Goal: Submit feedback/report problem

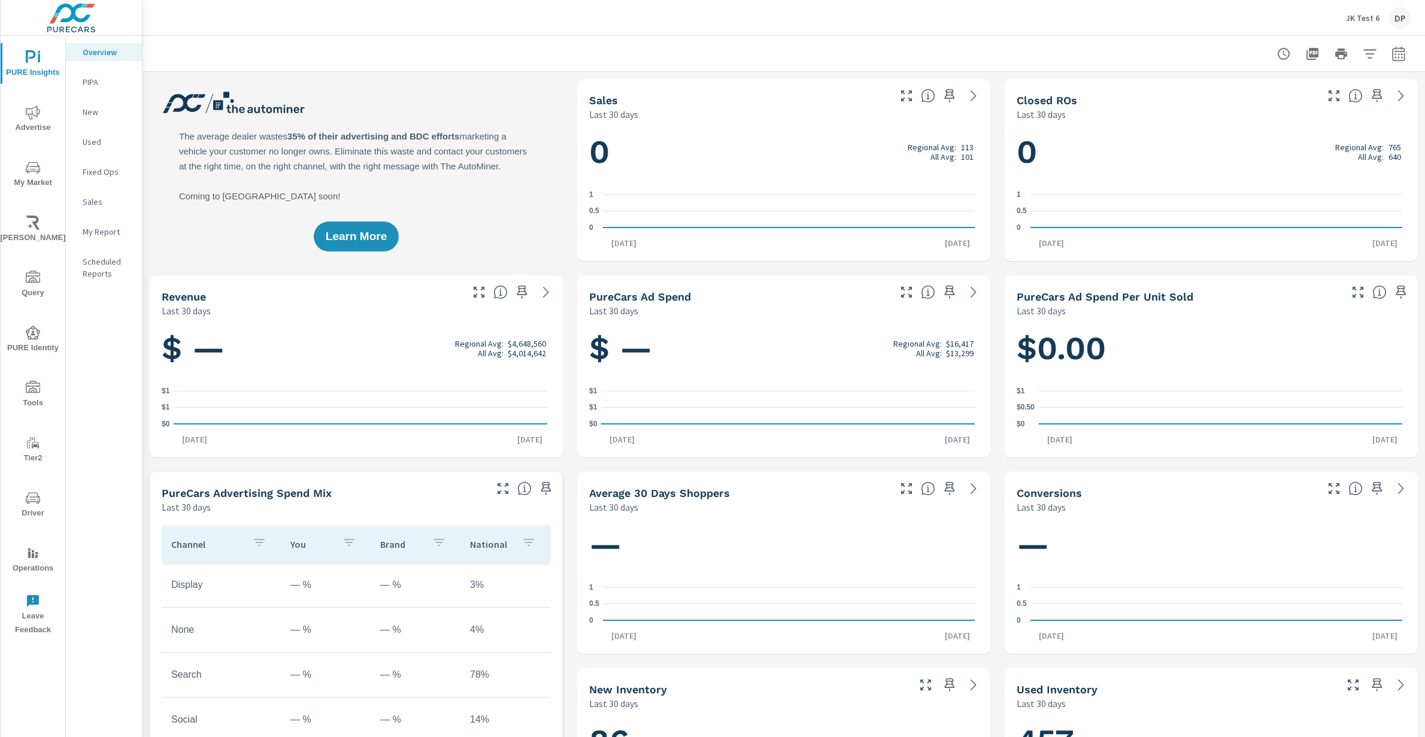
click at [37, 589] on icon "nav menu" at bounding box center [33, 601] width 14 height 14
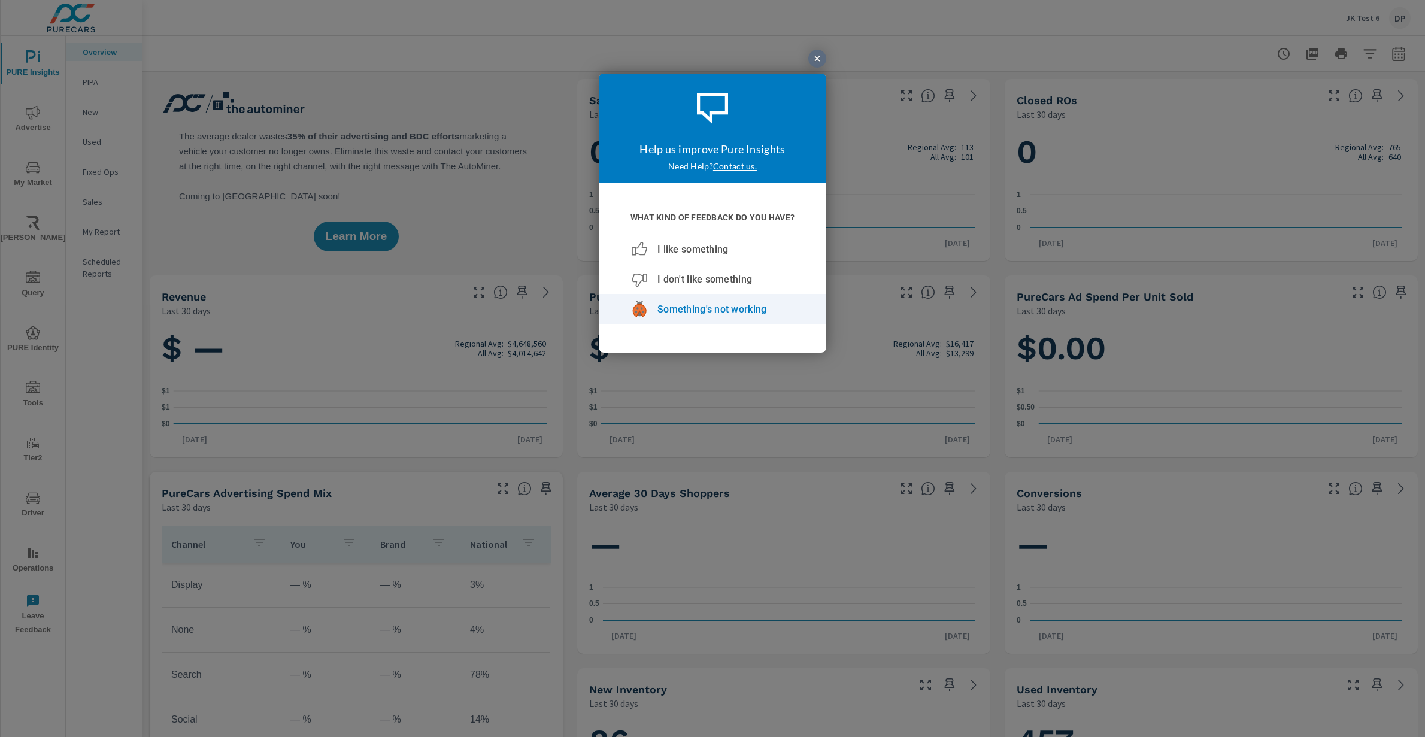
click at [722, 313] on span "Something's not working" at bounding box center [712, 309] width 109 height 11
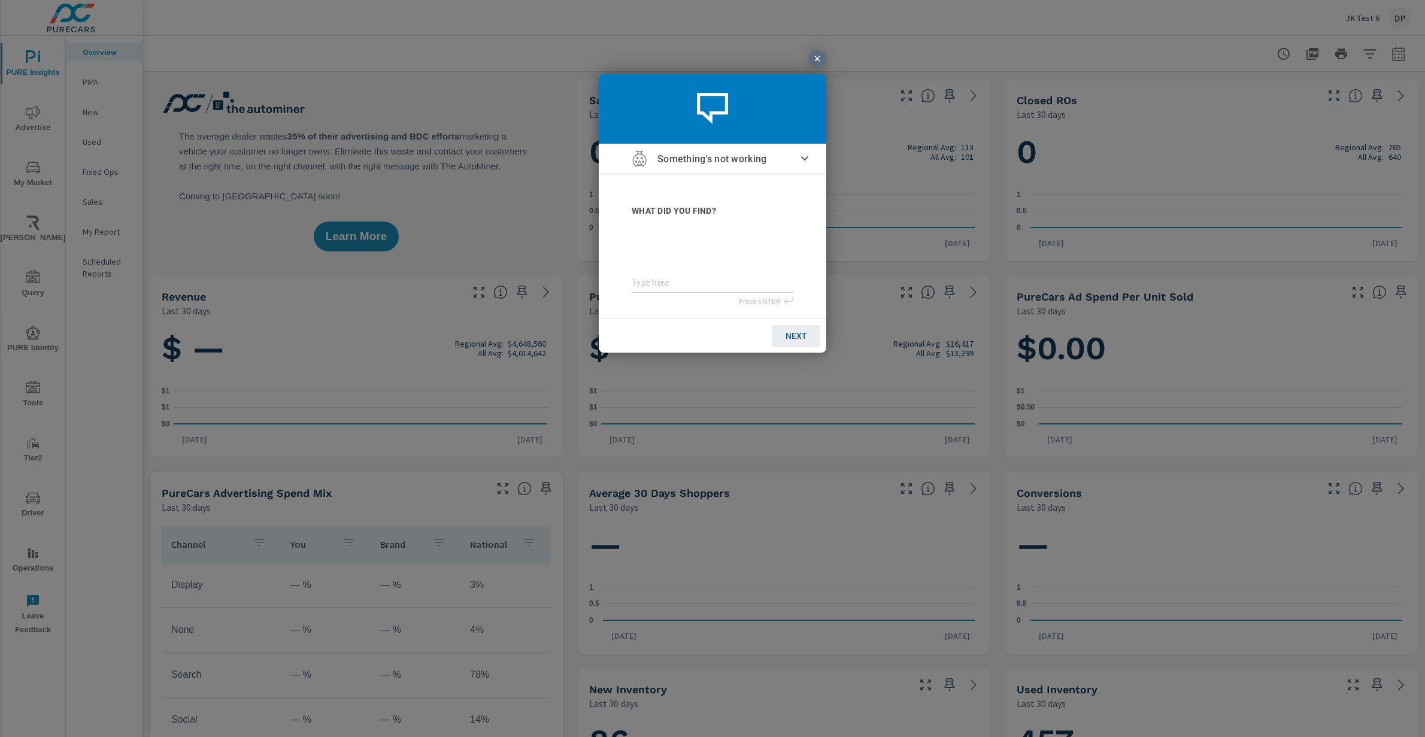
click at [657, 284] on textarea at bounding box center [713, 283] width 162 height 11
type textarea "b"
type textarea "bu"
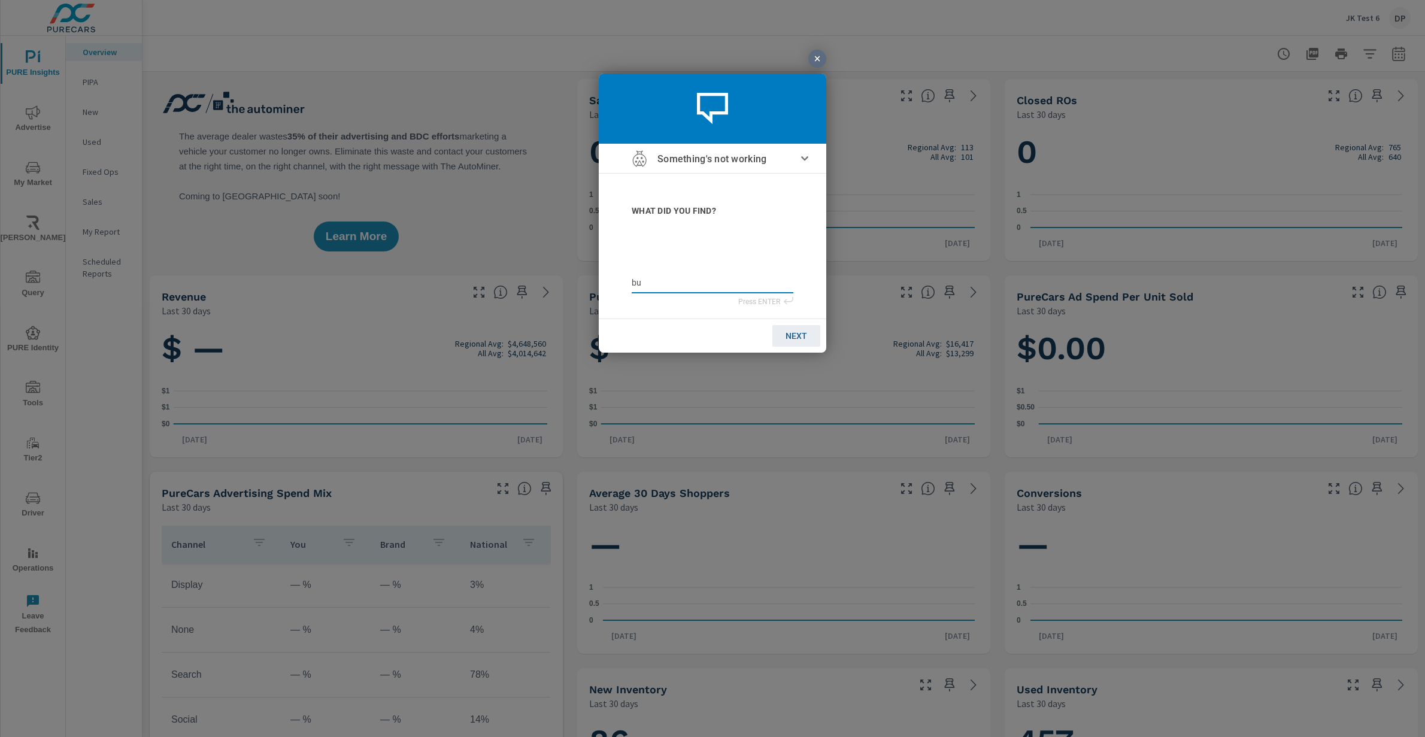
type textarea "bug"
type textarea "bug0"
type textarea "bug02"
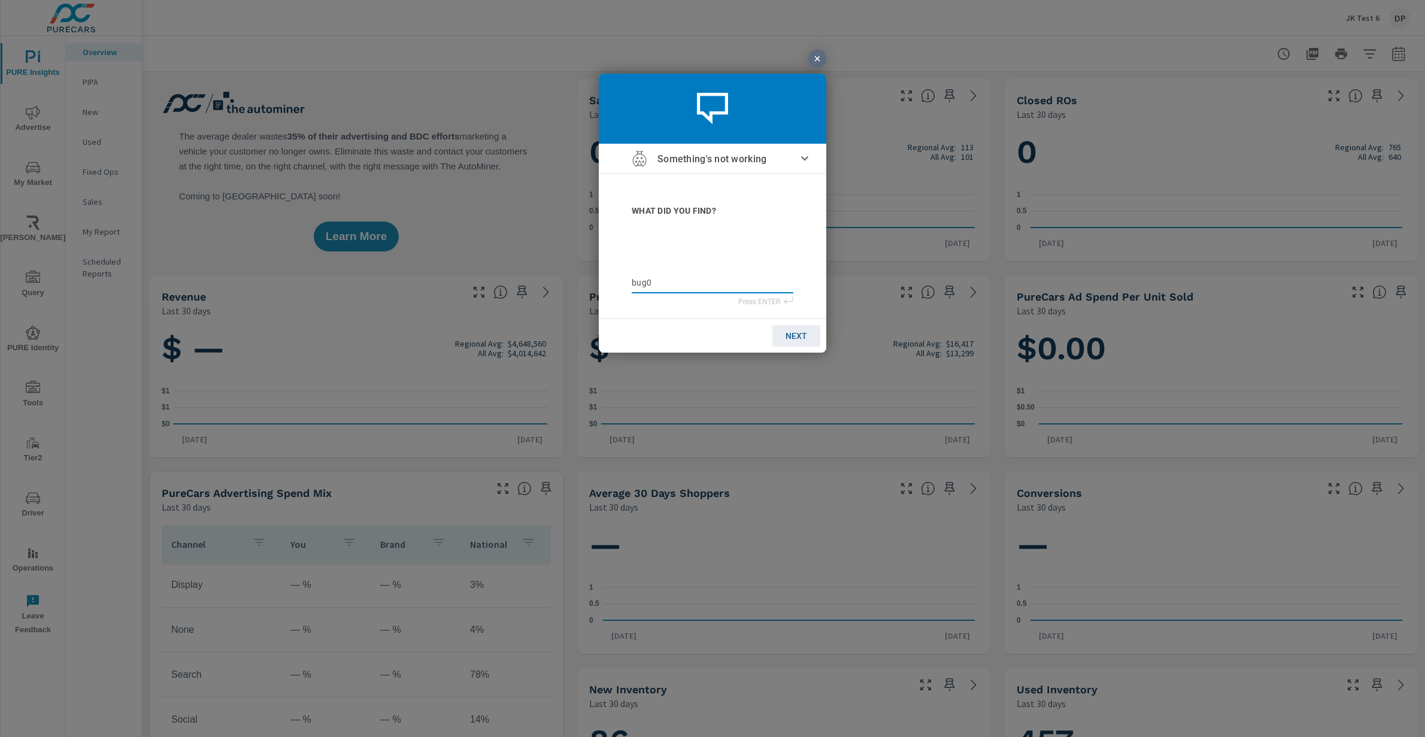
type textarea "bug02"
click at [792, 335] on span "NEXT" at bounding box center [797, 336] width 22 height 10
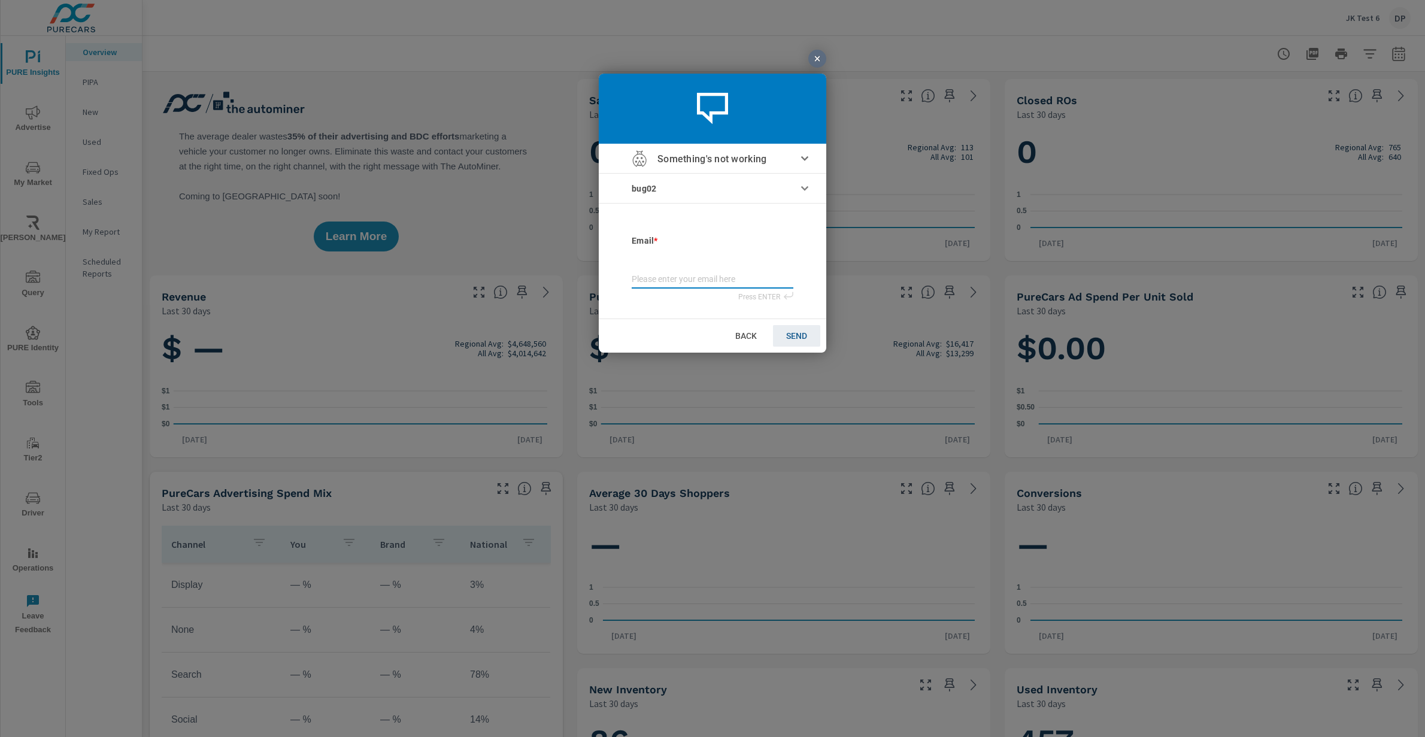
type input "j"
type input "ju"
type input "[DATE]"
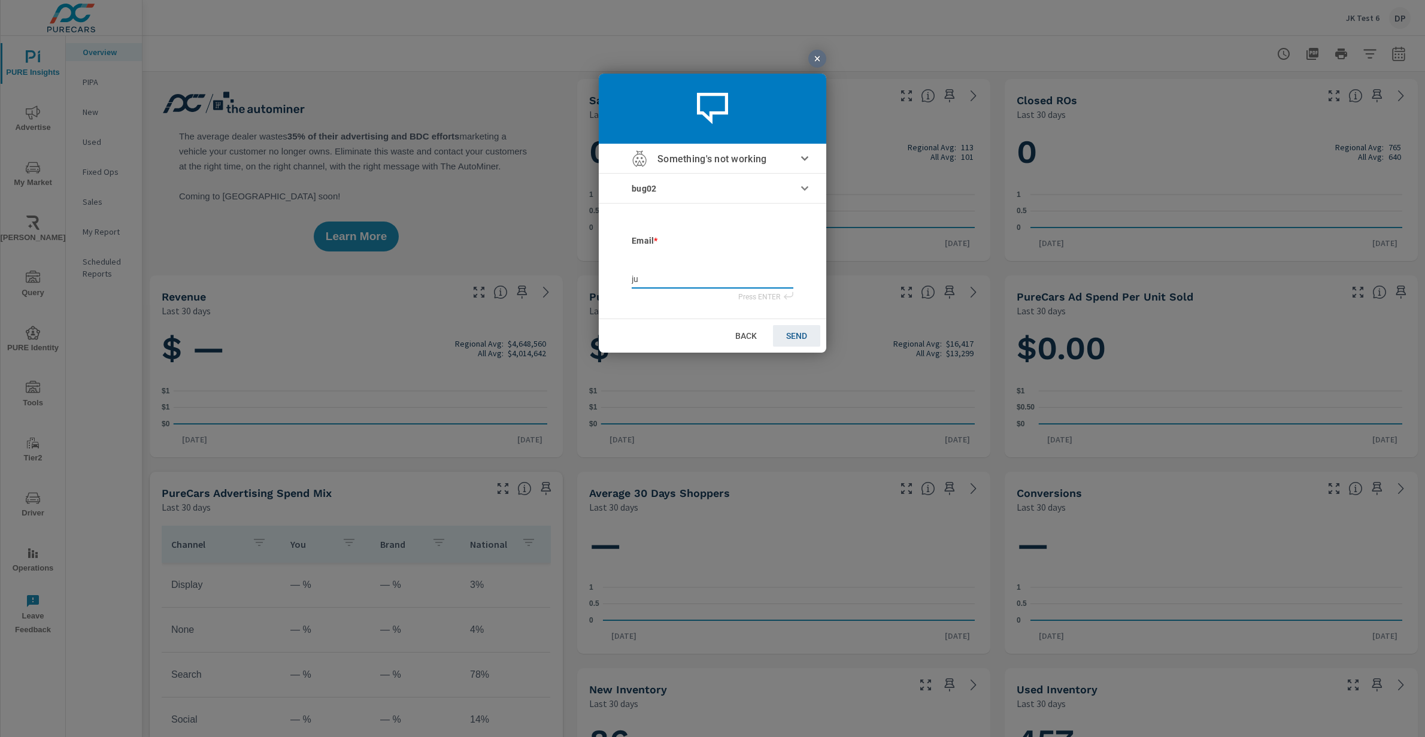
type input "[DATE]"
type input "juli"
type input "[PERSON_NAME]"
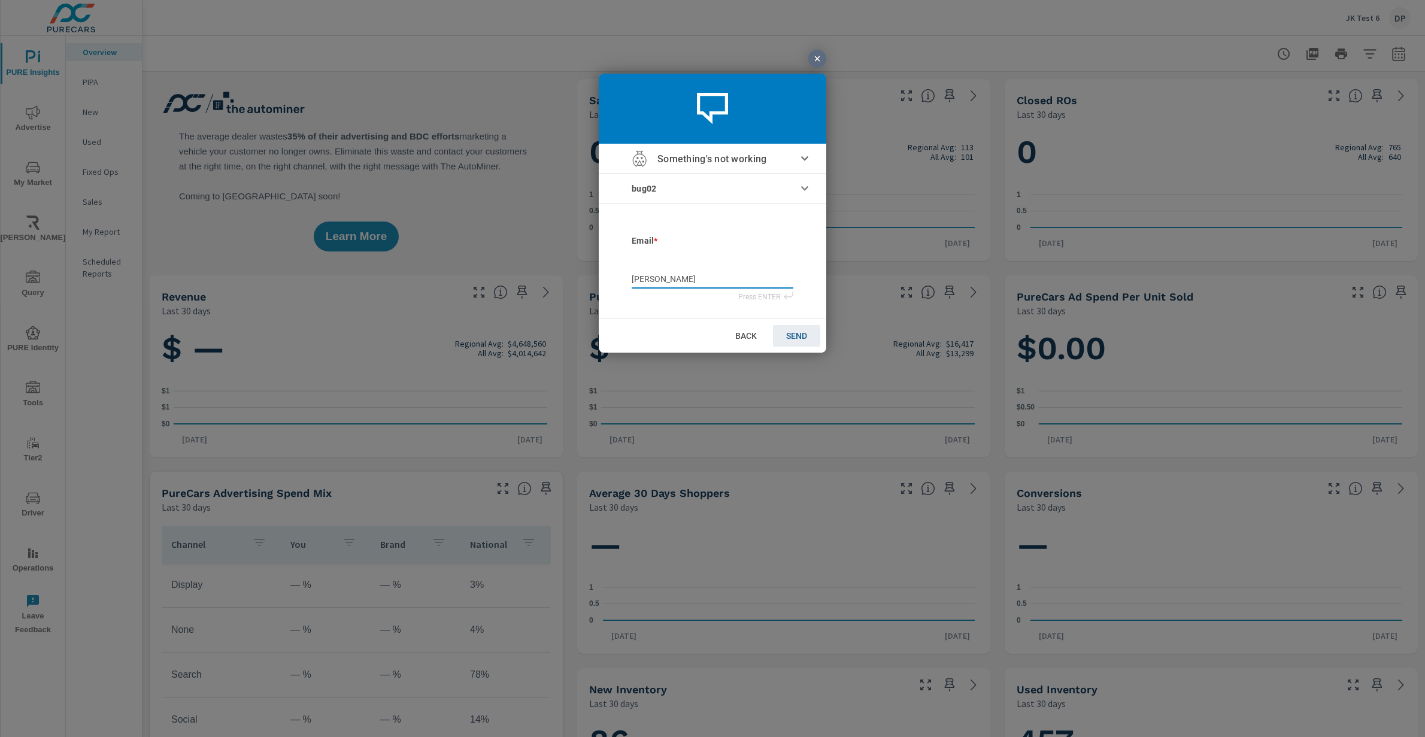
type input "[PERSON_NAME]"
type input "julianaf"
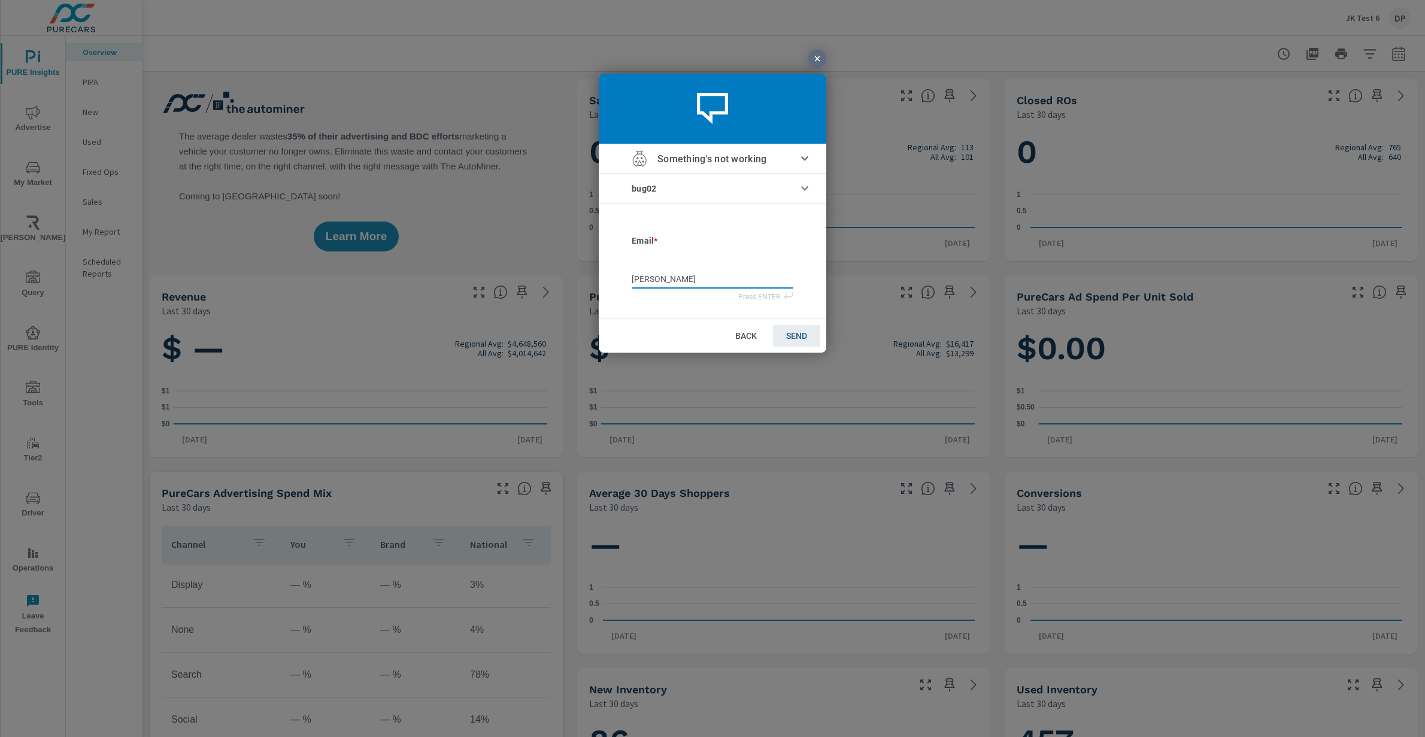
type input "julianaf"
type input "julianaf@"
type input "julianaf@p"
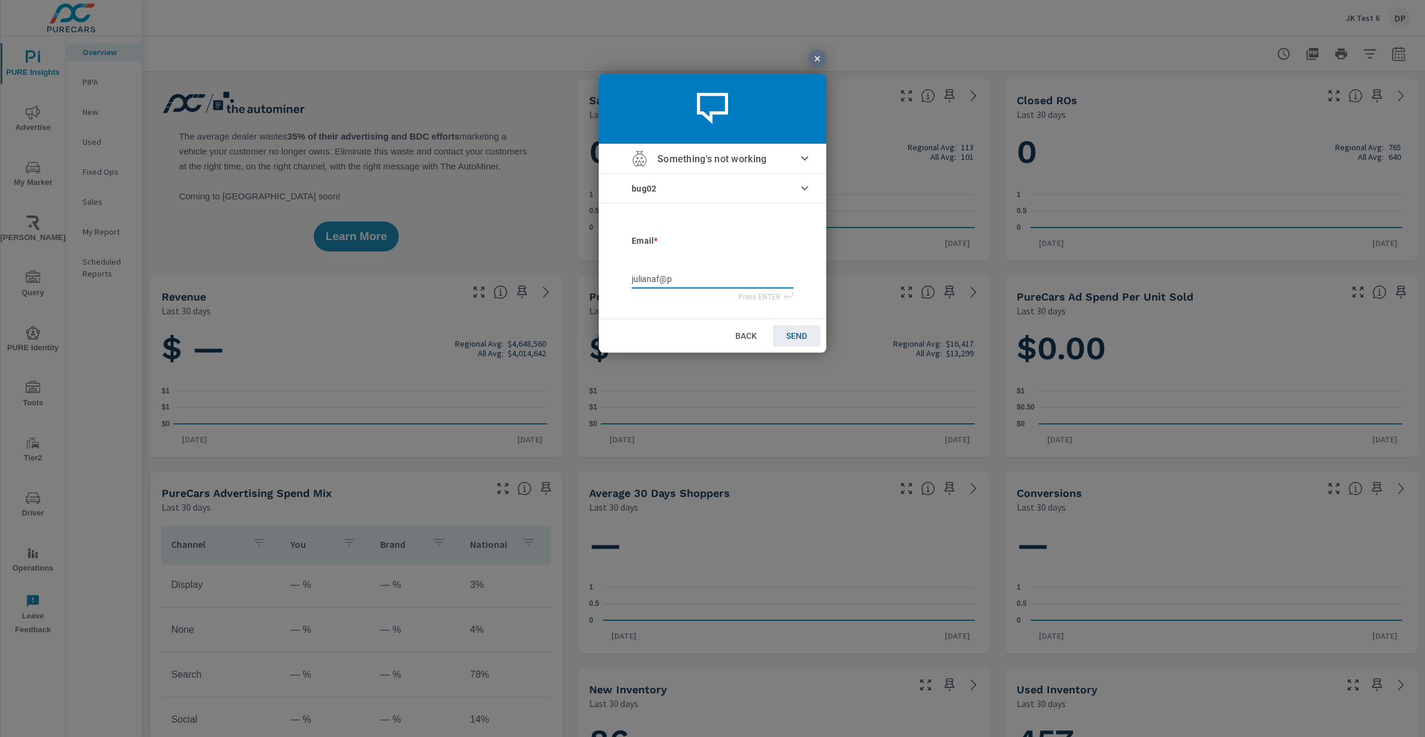
type input "julianaf@pu"
type input "julianaf@pur"
type input "julianaf@pure"
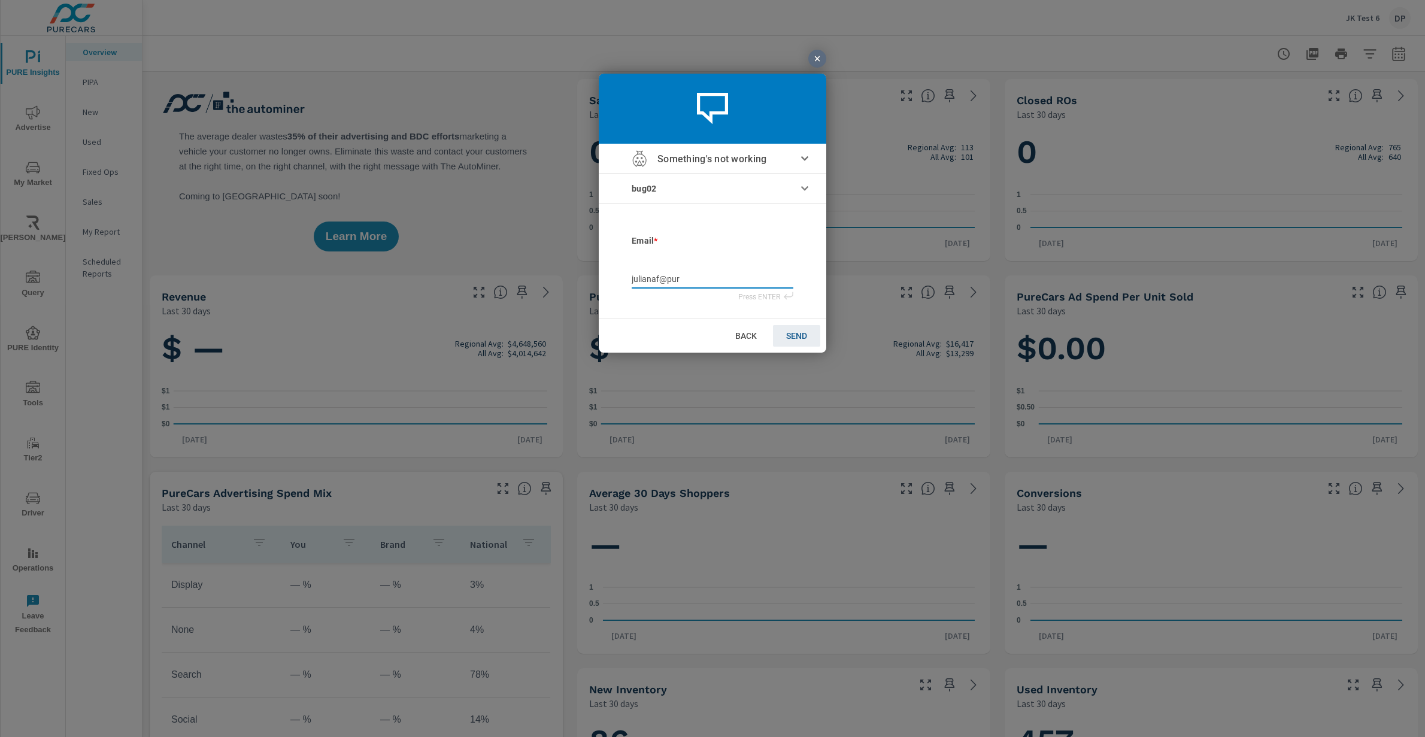
type input "julianaf@pure"
type input "julianaf@purec"
type input "julianaf@pureca"
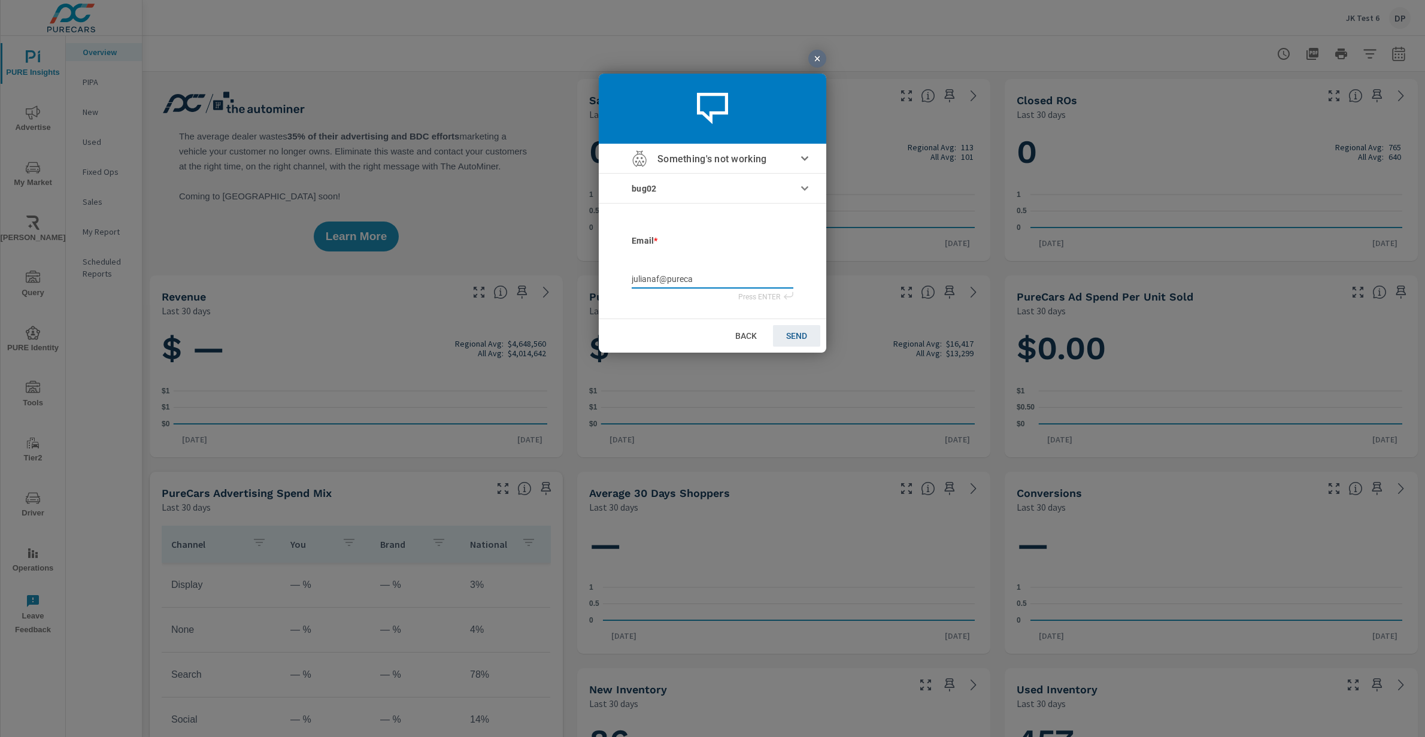
type input "julianaf@purecar"
type input "julianaf@purecars"
type input "julianaf@purecars."
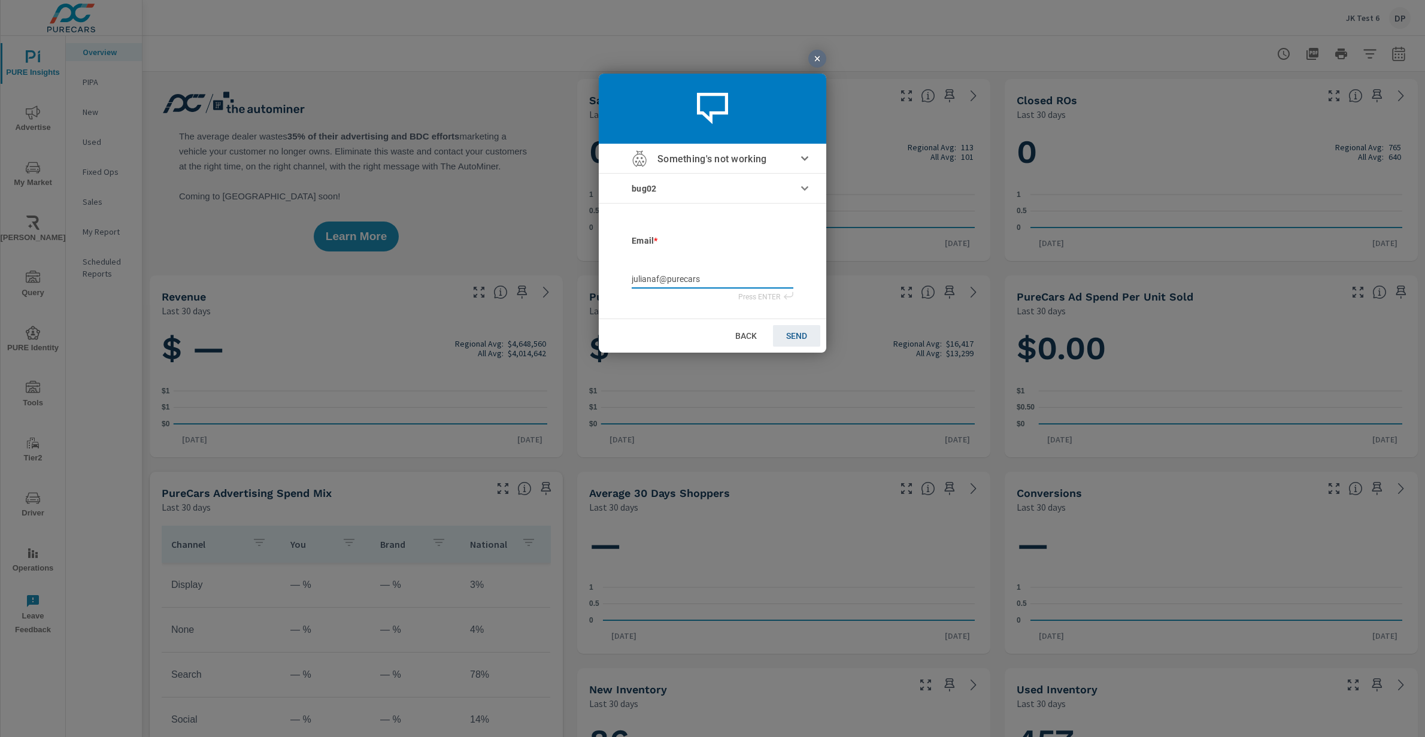
type input "julianaf@purecars."
type input "julianaf@purecars.c"
type input "[EMAIL_ADDRESS][DOMAIN_NAME]"
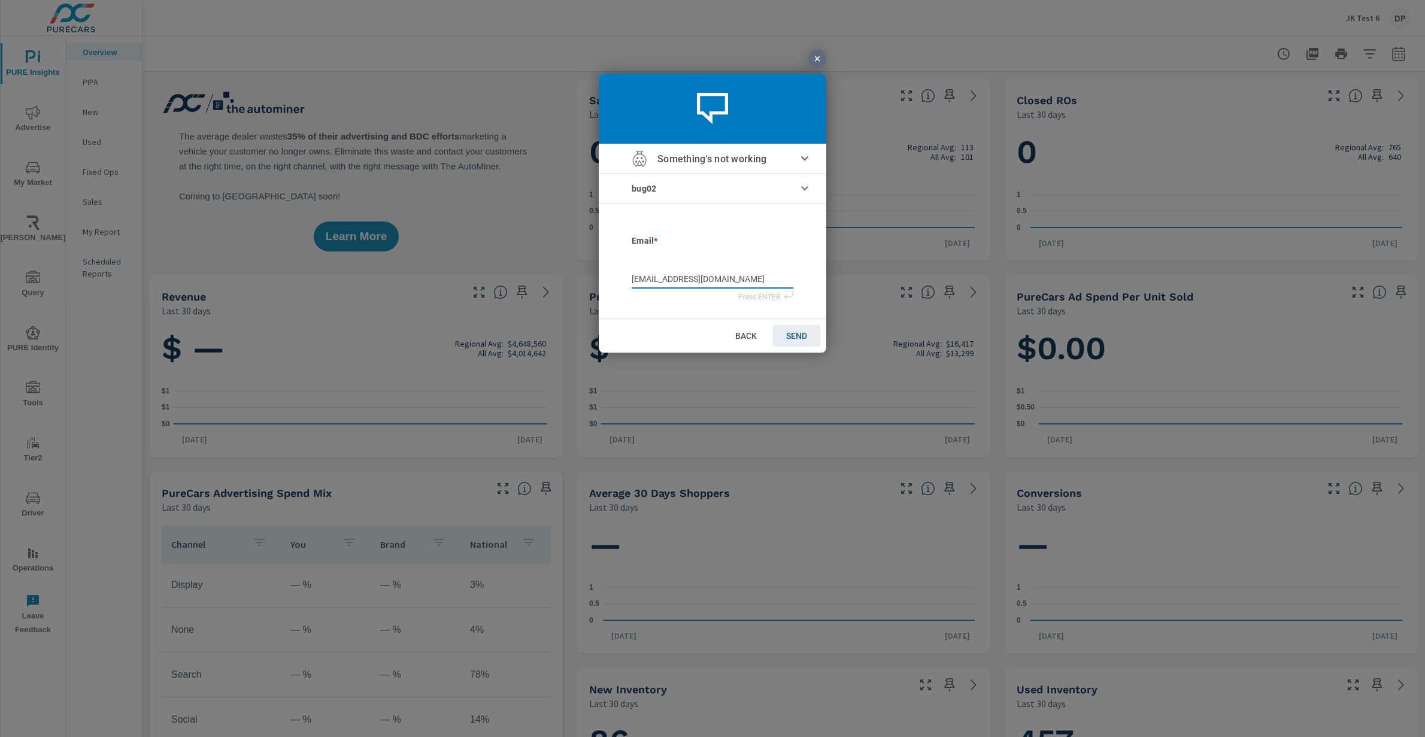
type input "[EMAIL_ADDRESS][DOMAIN_NAME]"
click at [798, 336] on span "SEND" at bounding box center [796, 336] width 21 height 10
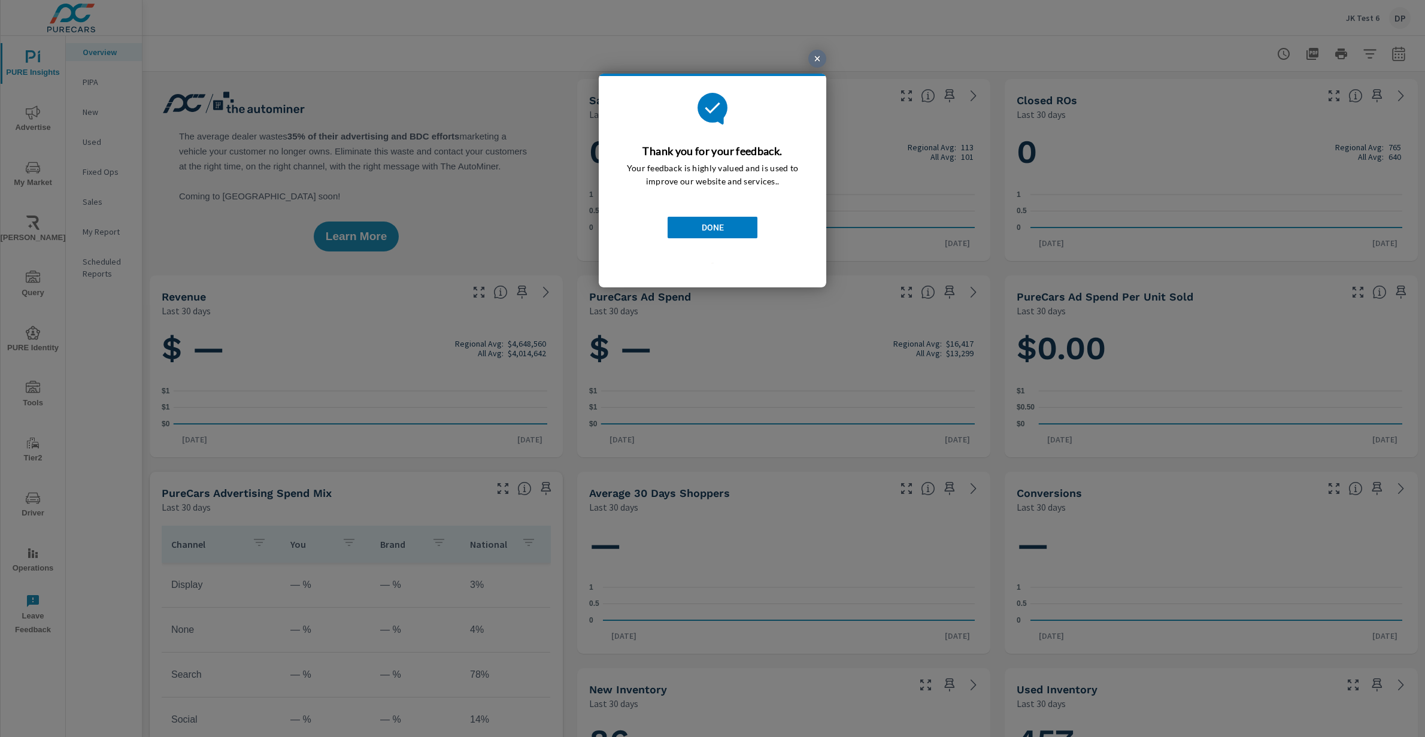
click at [719, 233] on link "DONE" at bounding box center [713, 228] width 90 height 22
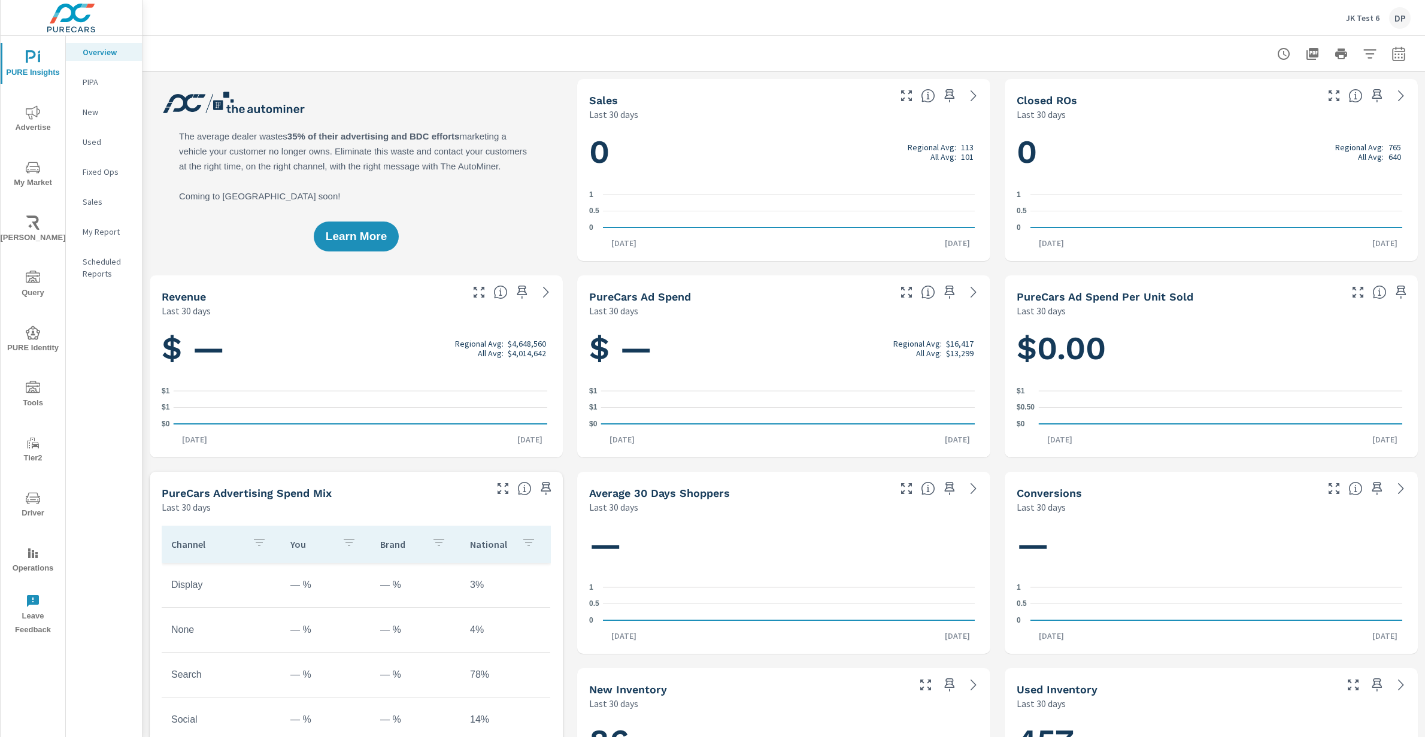
click at [43, 589] on span "Leave Feedback" at bounding box center [32, 615] width 57 height 43
